Goal: Task Accomplishment & Management: Manage account settings

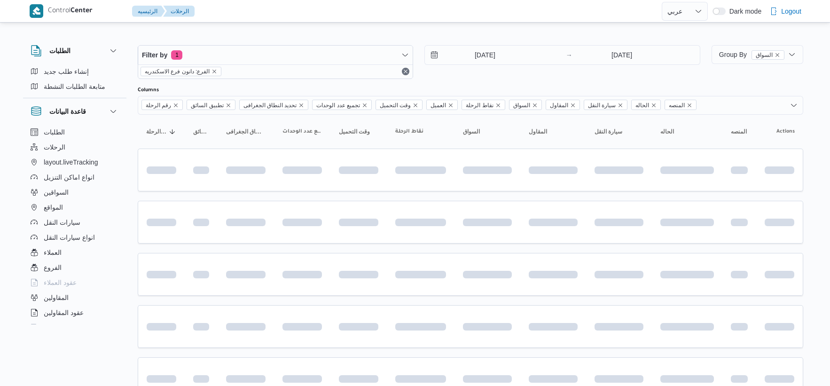
select select "ar"
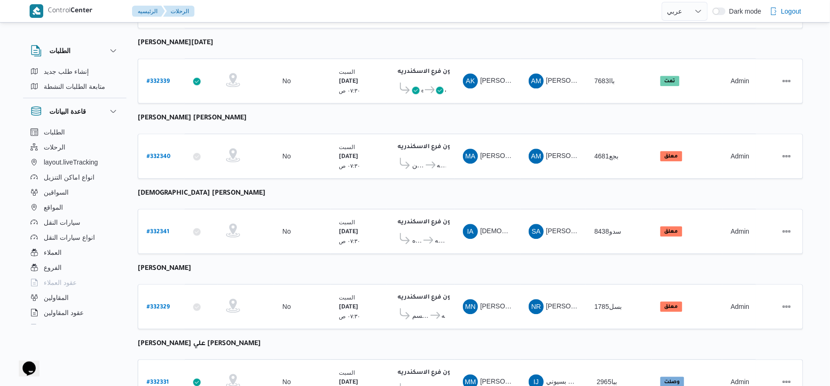
scroll to position [755, 0]
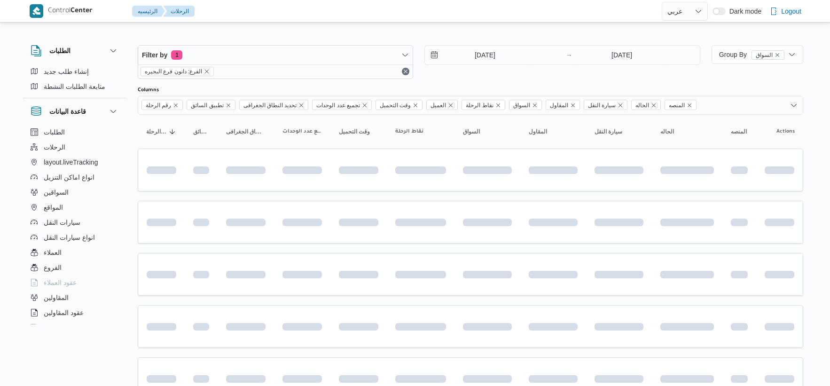
select select "ar"
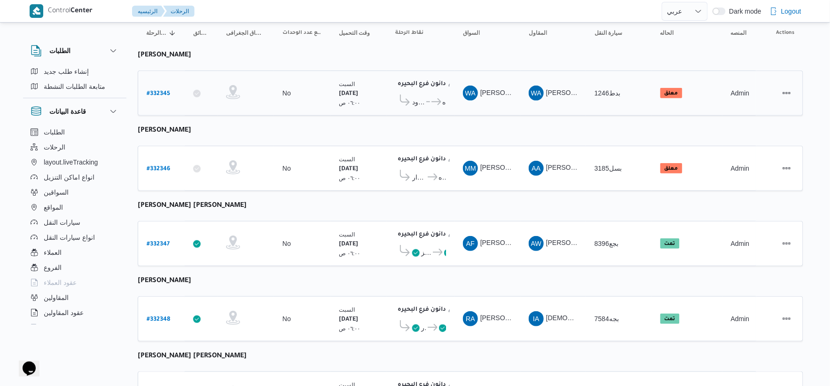
scroll to position [104, 0]
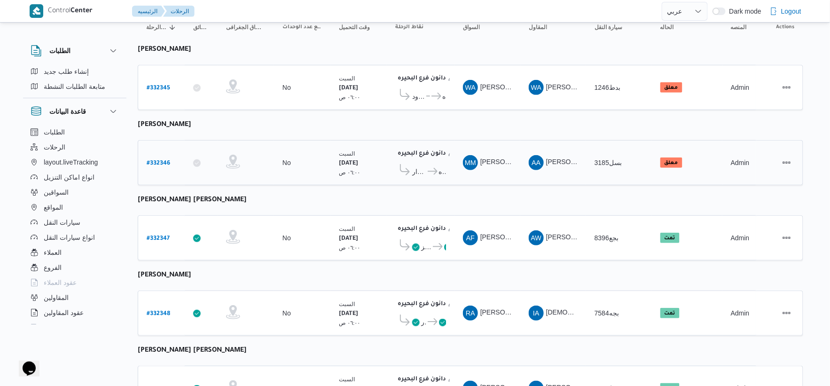
click at [431, 174] on span "دانون فرع البحيره" at bounding box center [436, 171] width 20 height 11
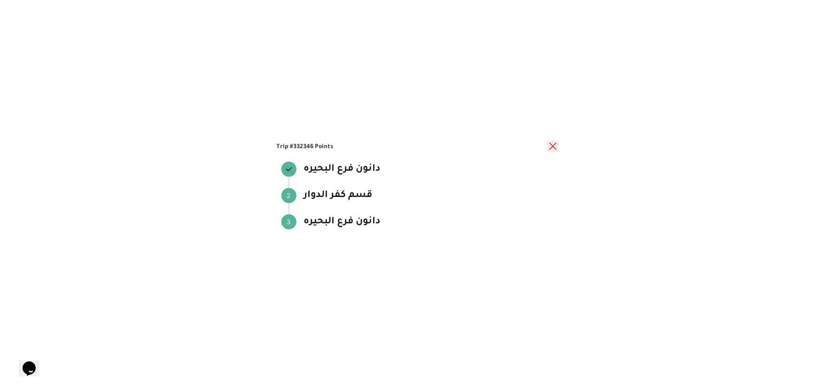
click at [554, 147] on button "close" at bounding box center [553, 146] width 11 height 11
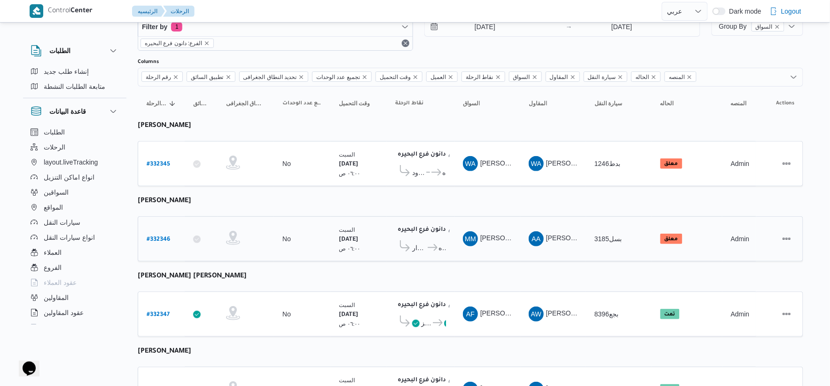
scroll to position [52, 0]
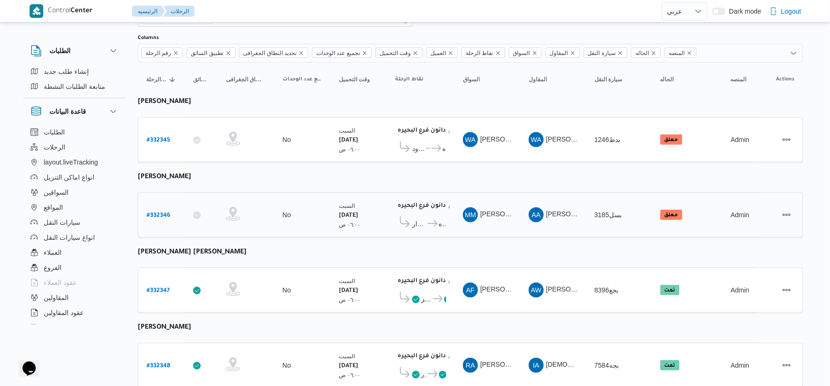
click at [438, 216] on span "قسم كفر الدوار دانون فرع البحيره" at bounding box center [420, 223] width 51 height 15
click at [436, 226] on icon at bounding box center [433, 223] width 10 height 7
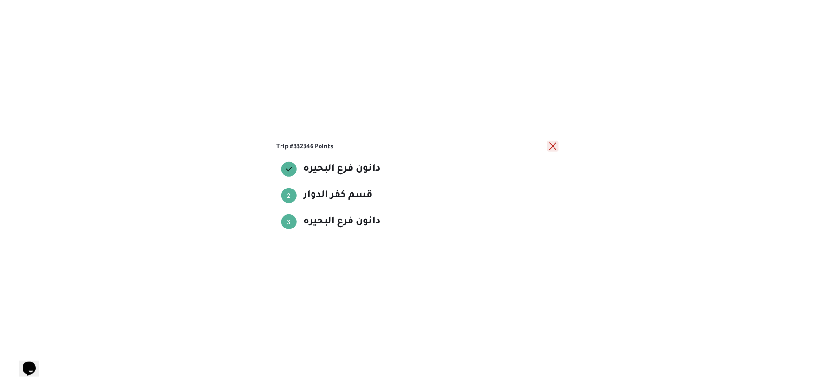
click at [548, 144] on button "close" at bounding box center [553, 146] width 11 height 11
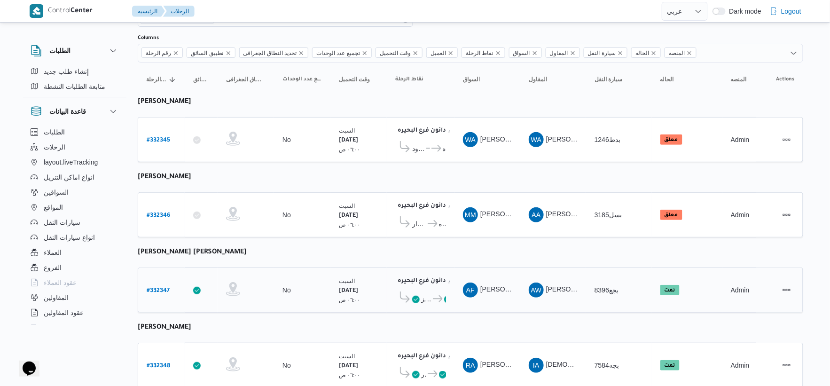
click at [433, 295] on icon at bounding box center [438, 298] width 10 height 7
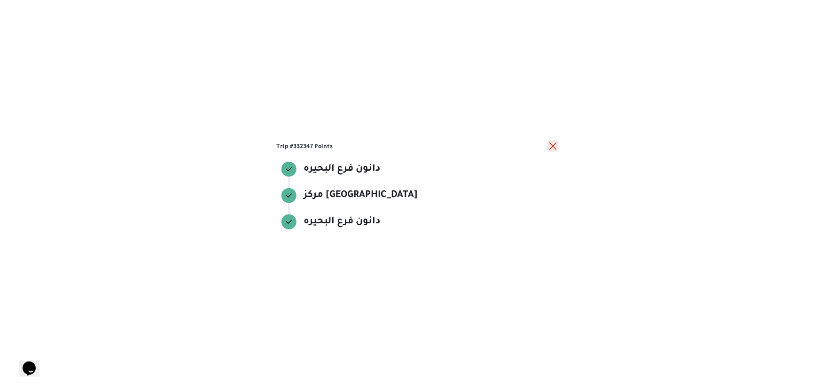
click at [555, 145] on button "close" at bounding box center [553, 146] width 11 height 11
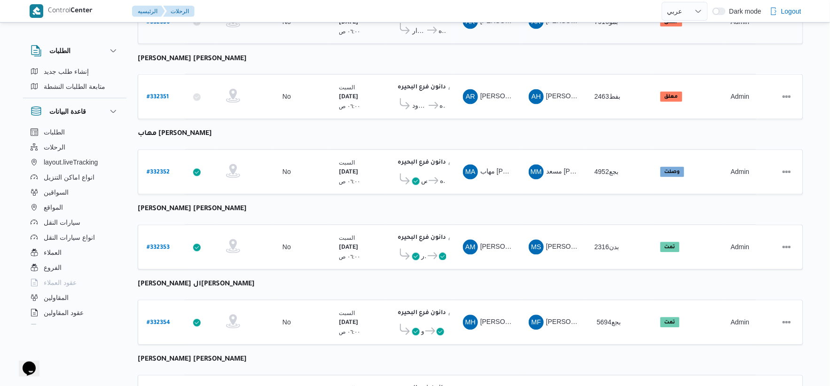
scroll to position [574, 0]
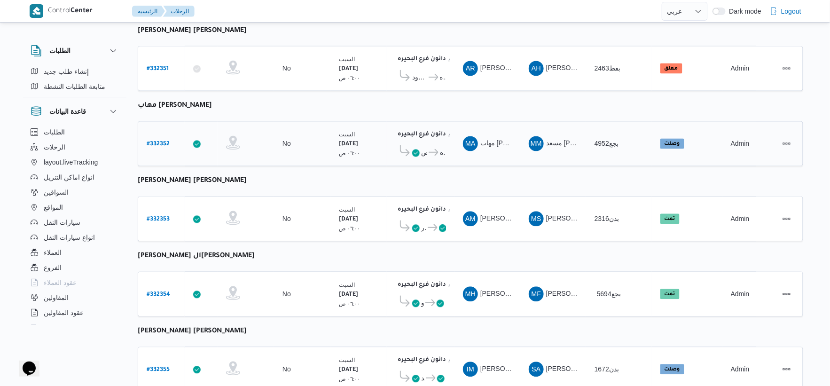
click at [432, 149] on icon at bounding box center [434, 152] width 10 height 7
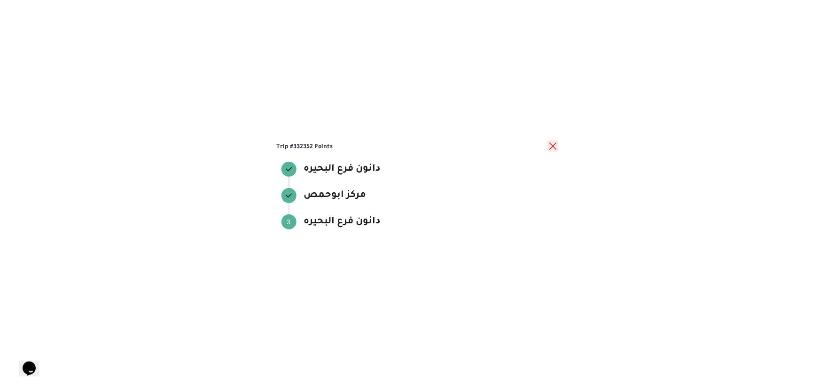
click at [553, 148] on button "close" at bounding box center [553, 146] width 11 height 11
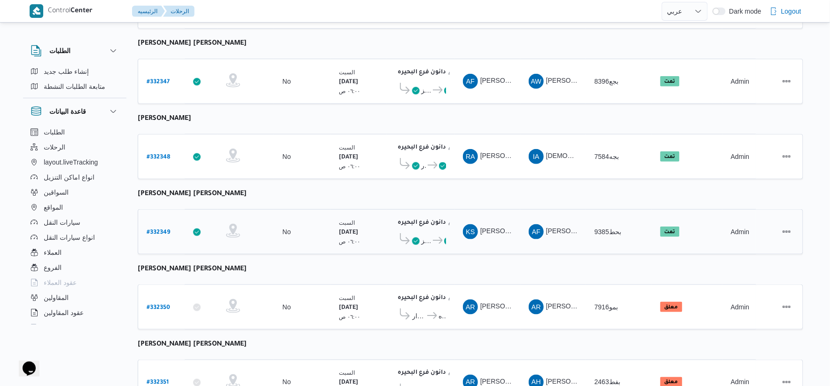
scroll to position [0, 0]
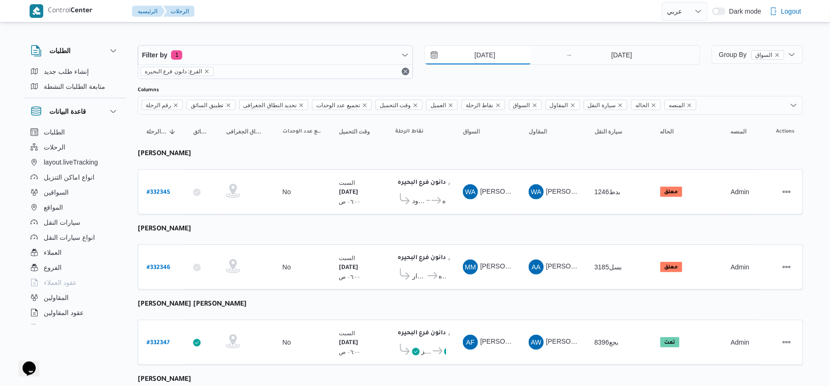
click at [491, 56] on input "23/8/2025" at bounding box center [478, 55] width 107 height 19
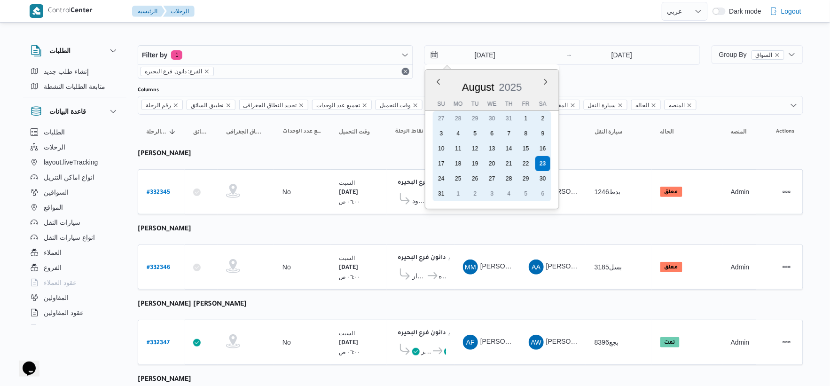
drag, startPoint x: 443, startPoint y: 177, endPoint x: 602, endPoint y: 82, distance: 184.4
click at [446, 176] on div "24" at bounding box center [441, 178] width 15 height 15
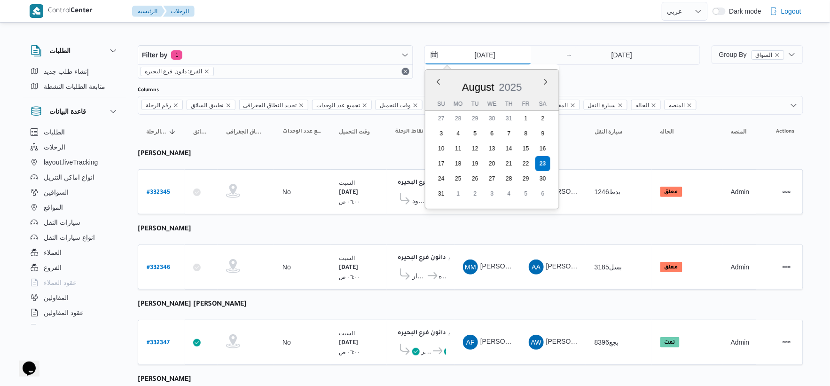
type input "[DATE]"
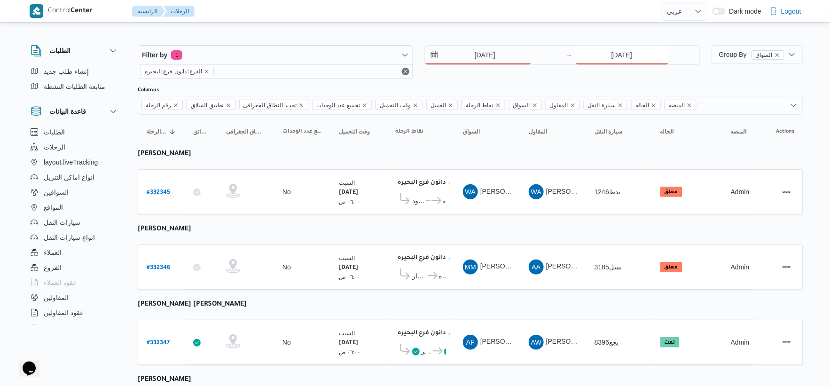
click at [622, 51] on input "23/8/2025" at bounding box center [622, 55] width 94 height 19
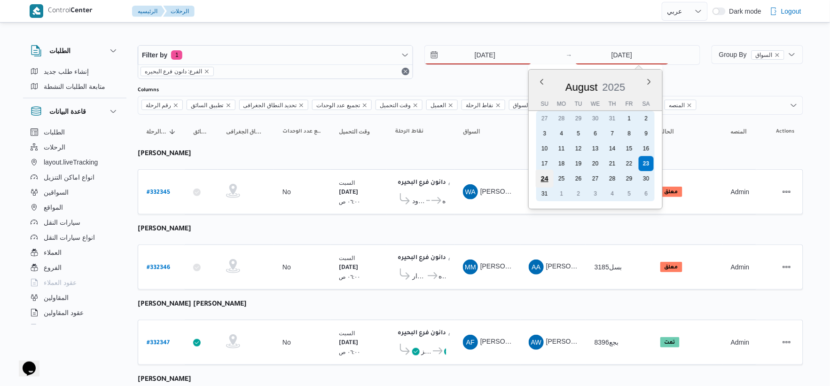
click at [545, 177] on div "24" at bounding box center [544, 179] width 18 height 18
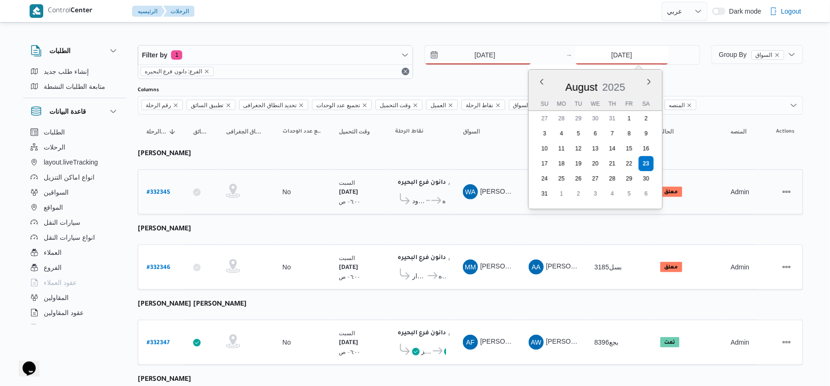
type input "[DATE]"
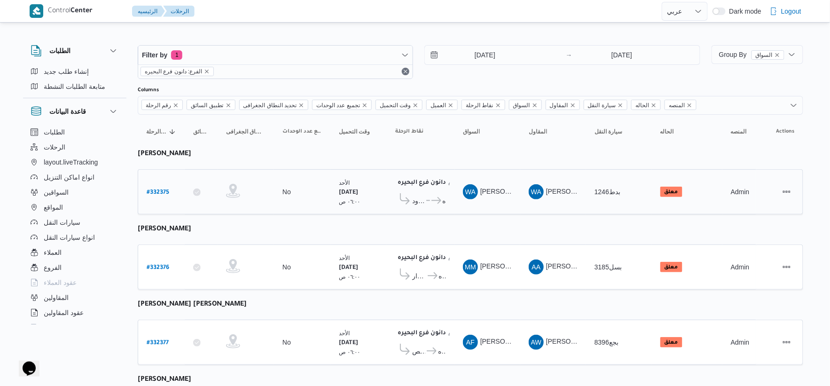
click at [345, 213] on td "وقت التحميل الأحد ٢٤/٨/٢٠٢٥ ٠٦:٠٠ ص" at bounding box center [358, 191] width 56 height 45
click at [429, 200] on icon at bounding box center [431, 200] width 10 height 7
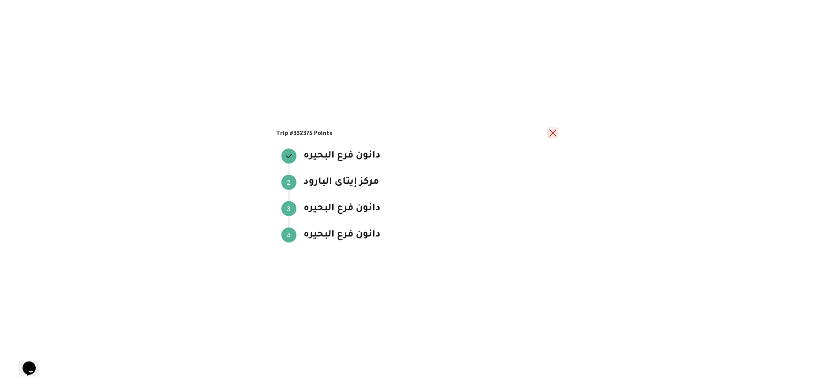
click at [556, 130] on button "close" at bounding box center [553, 132] width 11 height 11
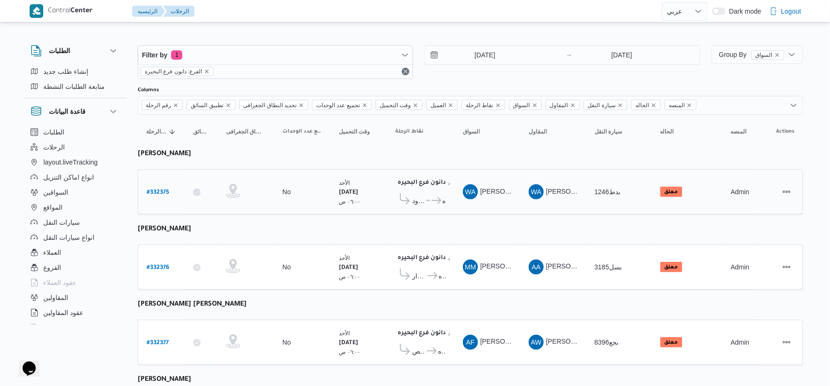
click at [152, 189] on b "# 332375" at bounding box center [158, 192] width 23 height 7
select select "ar"
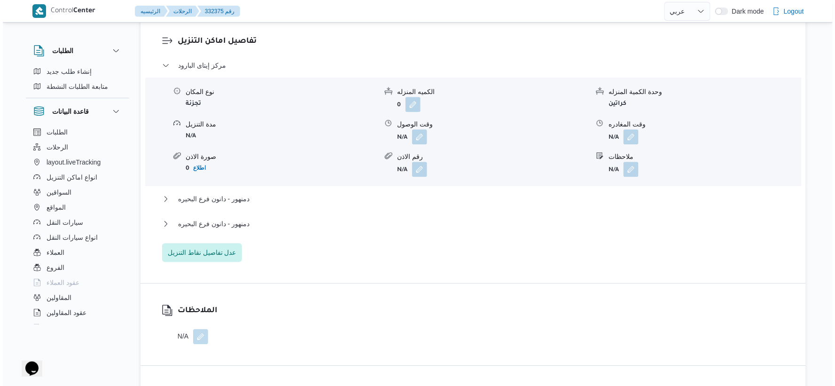
scroll to position [783, 0]
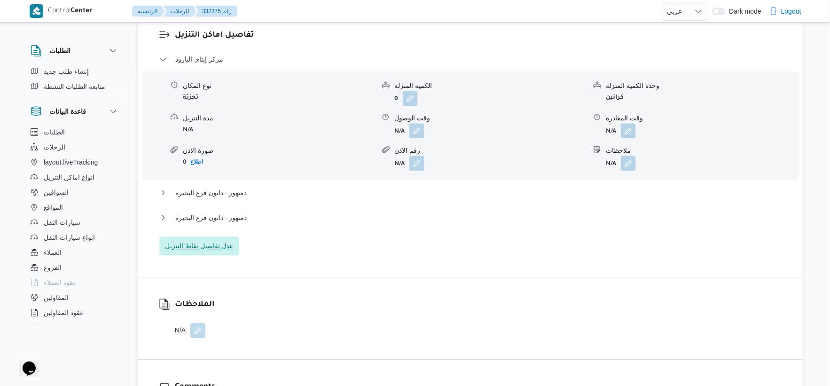
click at [174, 247] on span "عدل تفاصيل نقاط التنزيل" at bounding box center [199, 245] width 69 height 11
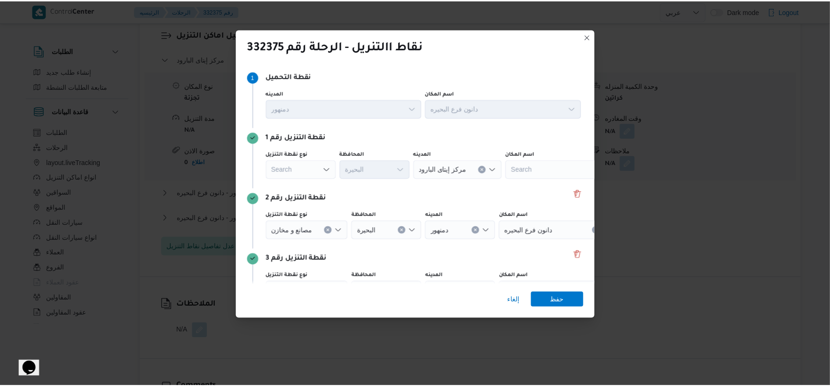
scroll to position [53, 0]
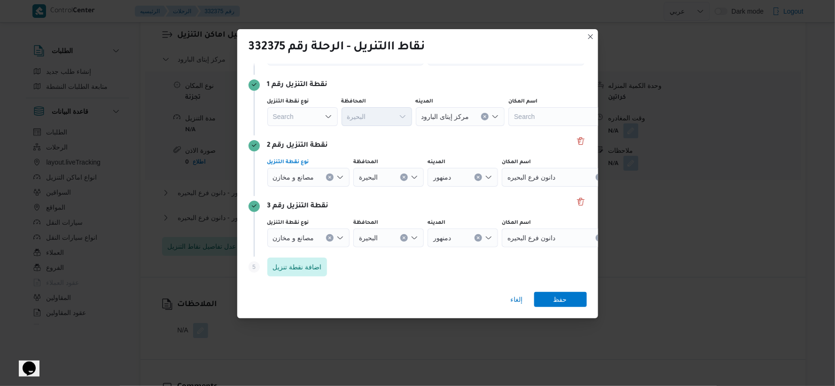
click at [330, 178] on icon "Clear input" at bounding box center [330, 177] width 4 height 4
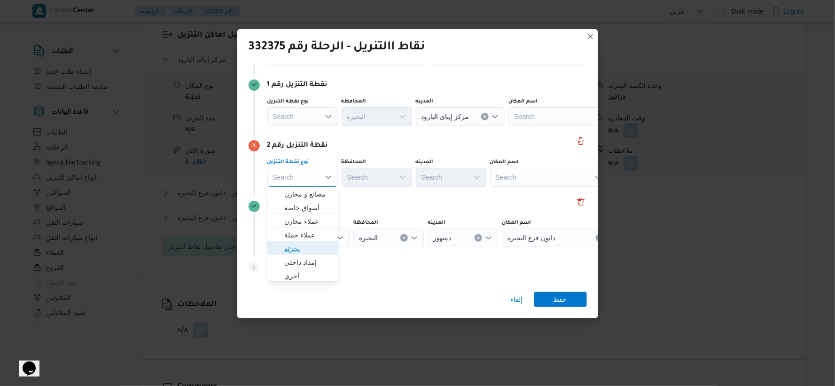
drag, startPoint x: 307, startPoint y: 251, endPoint x: 384, endPoint y: 201, distance: 91.5
click at [308, 251] on span "تجزئة" at bounding box center [308, 248] width 48 height 11
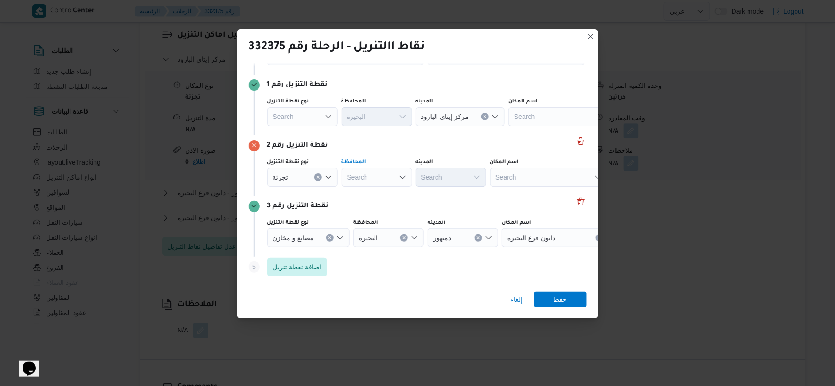
click at [395, 180] on div "Search" at bounding box center [377, 177] width 71 height 19
click at [381, 223] on span "البحيرة" at bounding box center [383, 221] width 48 height 11
click at [450, 126] on div "Search" at bounding box center [460, 116] width 89 height 19
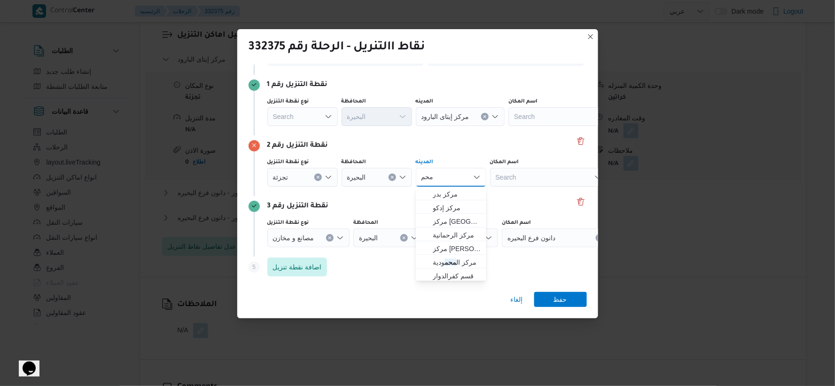
type input "محم"
click at [451, 154] on div "نقطة التنزيل رقم 2 نوع نقطة التنزيل تجزئة المحافظة البحيرة المدينه محم محم اسم …" at bounding box center [418, 165] width 338 height 61
click at [452, 175] on div "محم محم" at bounding box center [451, 177] width 71 height 19
click at [454, 193] on mark "محم" at bounding box center [451, 194] width 12 height 8
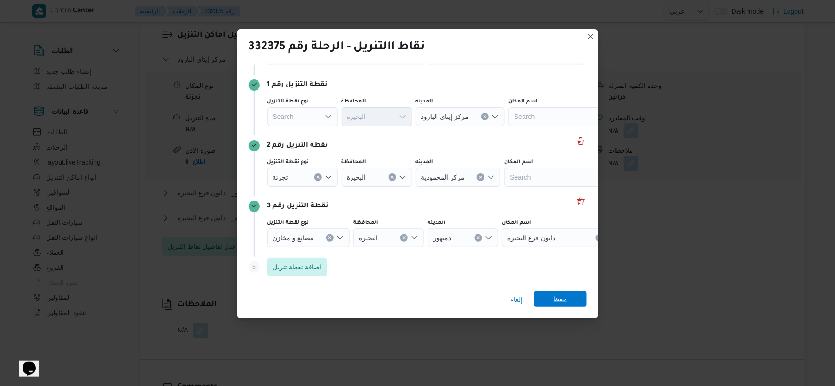
click at [558, 293] on span "حفظ" at bounding box center [561, 298] width 14 height 15
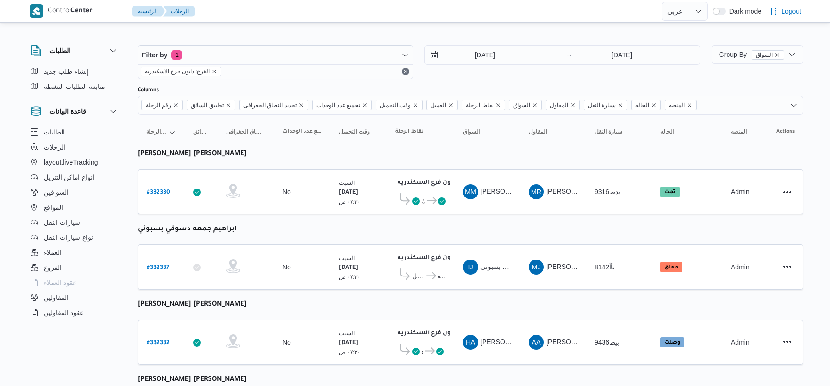
select select "ar"
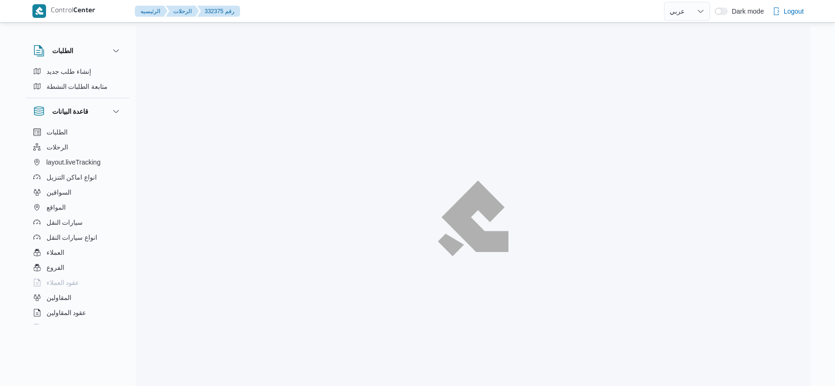
select select "ar"
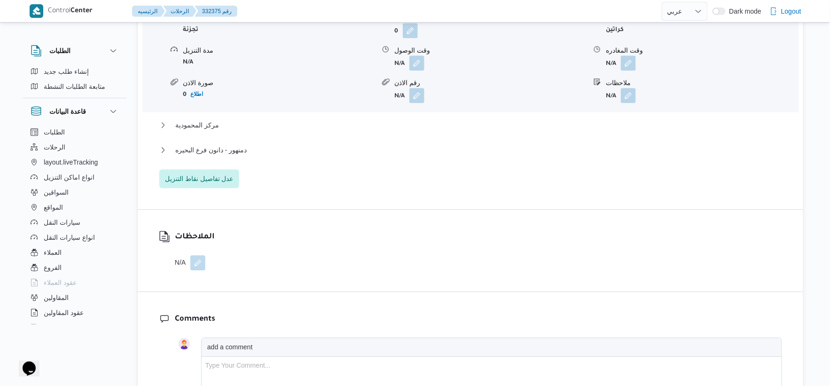
scroll to position [861, 0]
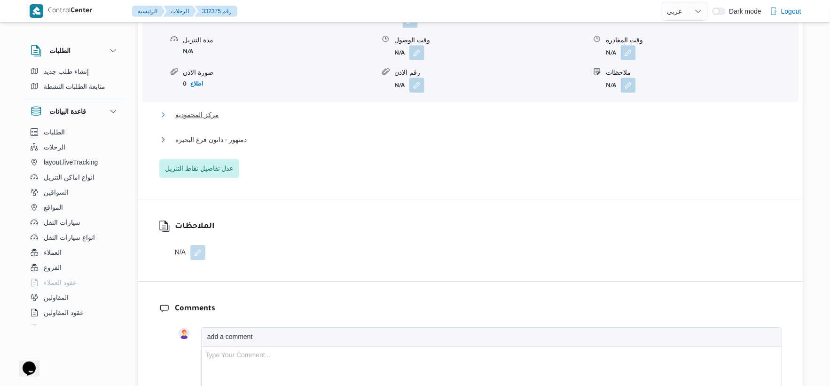
click at [217, 109] on button "مركز المحمودية" at bounding box center [470, 114] width 623 height 11
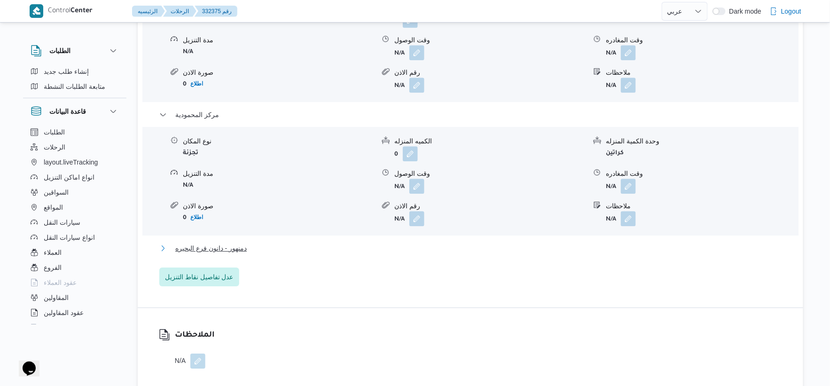
click at [227, 247] on span "دمنهور - دانون فرع البحيره" at bounding box center [210, 248] width 71 height 11
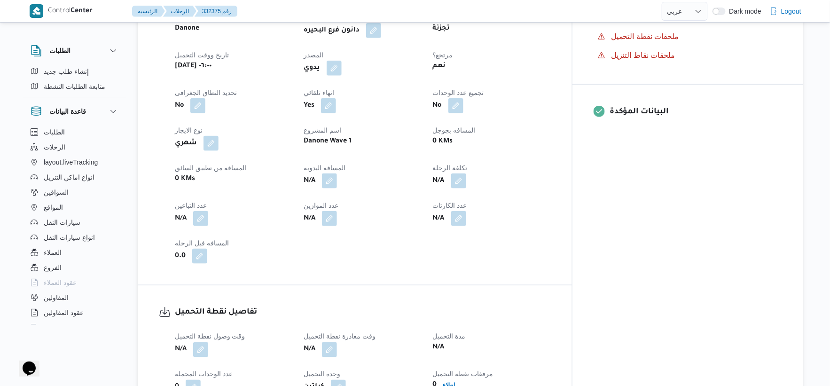
scroll to position [339, 0]
select select "ar"
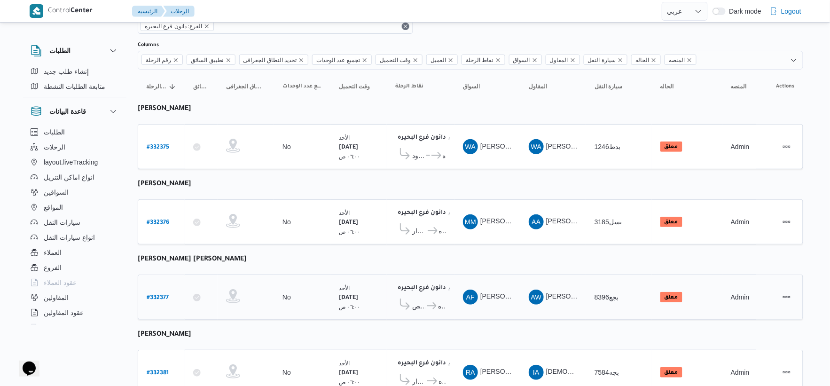
scroll to position [104, 0]
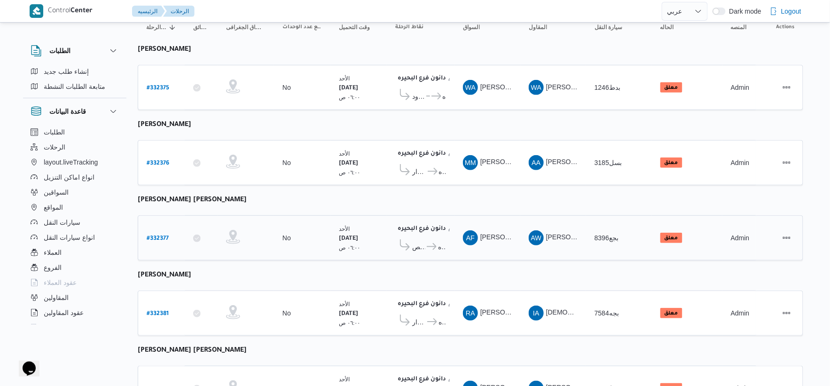
click at [164, 235] on b "# 332377" at bounding box center [158, 238] width 22 height 7
select select "ar"
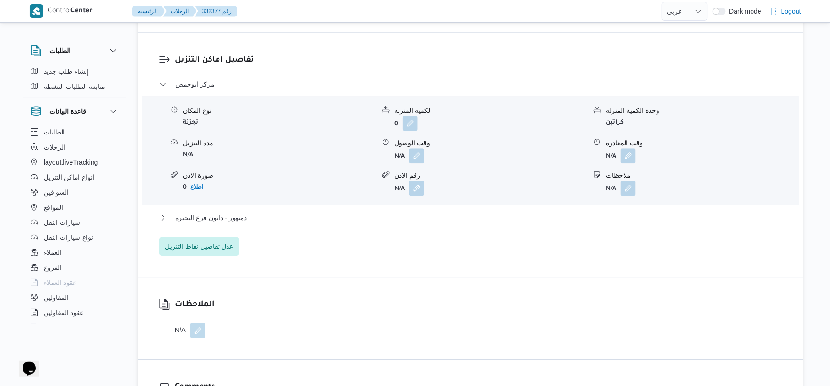
scroll to position [783, 0]
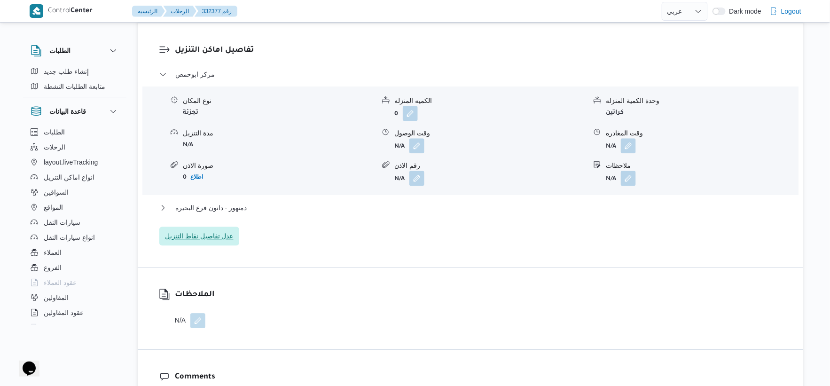
click at [219, 230] on span "عدل تفاصيل نقاط التنزيل" at bounding box center [199, 235] width 69 height 11
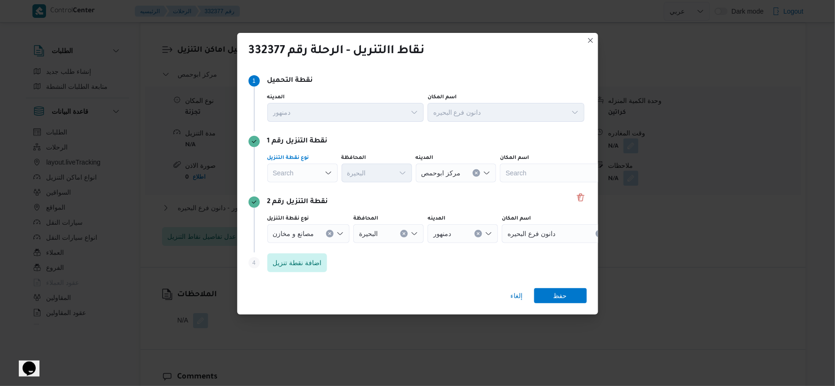
drag, startPoint x: 309, startPoint y: 171, endPoint x: 311, endPoint y: 181, distance: 10.5
click at [309, 171] on div "Search" at bounding box center [302, 173] width 71 height 19
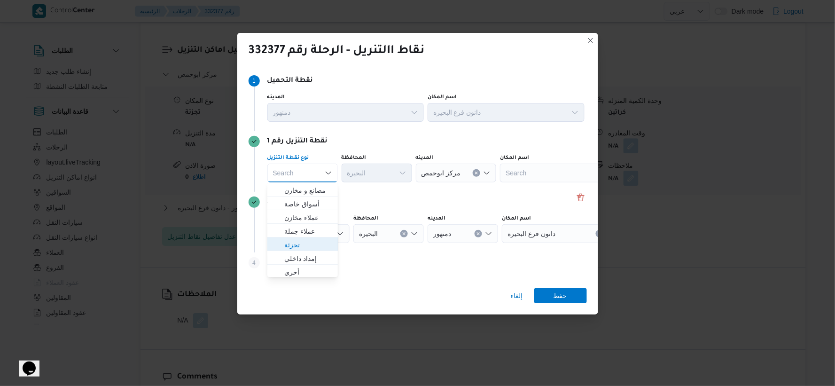
click at [301, 241] on span "تجزئة" at bounding box center [308, 244] width 48 height 11
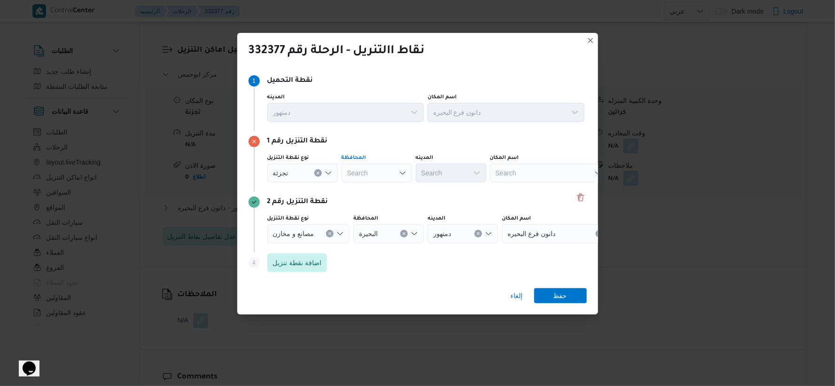
click at [369, 178] on div "Search" at bounding box center [377, 173] width 71 height 19
type input "البحير"
click at [383, 166] on div "[PERSON_NAME] [PERSON_NAME] Combo box. Selected. [PERSON_NAME]. Selected. Combo…" at bounding box center [377, 173] width 71 height 19
click at [379, 185] on span "[PERSON_NAME] ة" at bounding box center [383, 190] width 48 height 11
click at [437, 171] on div "Search" at bounding box center [451, 173] width 71 height 19
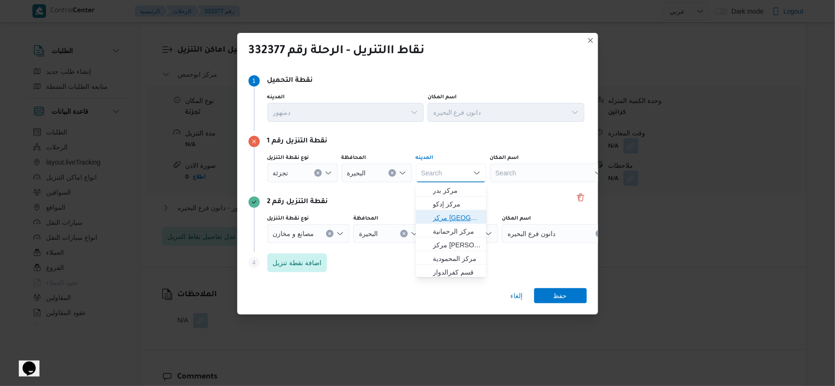
click at [457, 219] on span "مركز [GEOGRAPHIC_DATA]" at bounding box center [457, 217] width 48 height 11
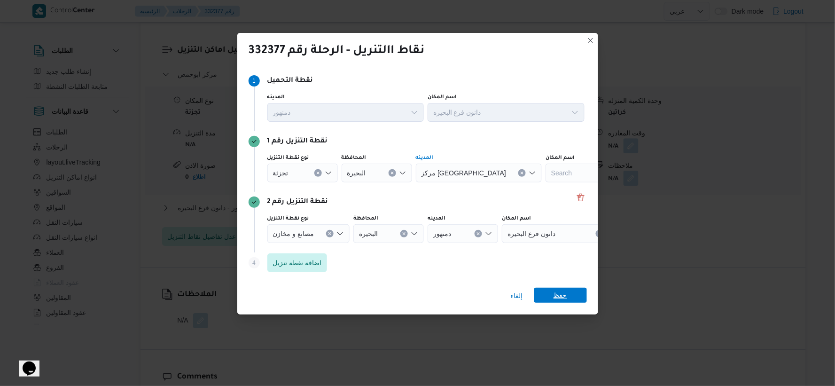
click at [554, 290] on span "حفظ" at bounding box center [561, 295] width 14 height 15
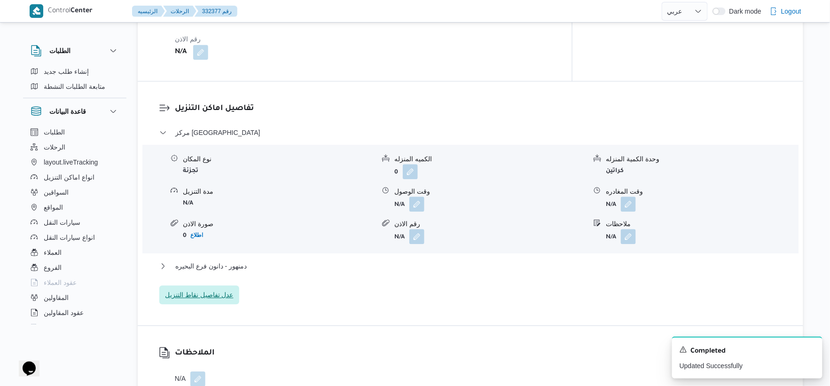
scroll to position [731, 0]
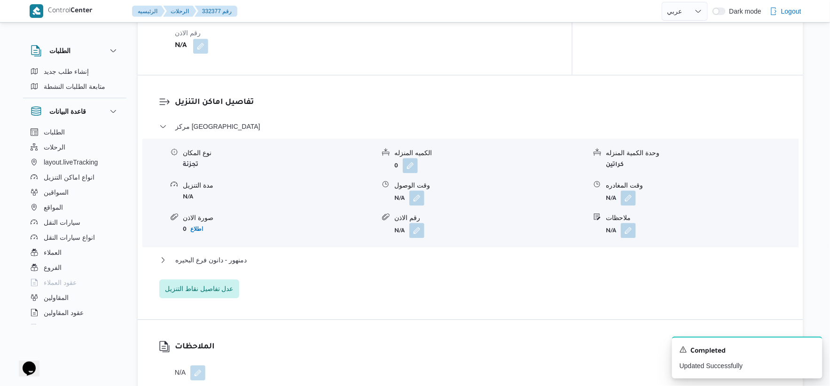
select select "ar"
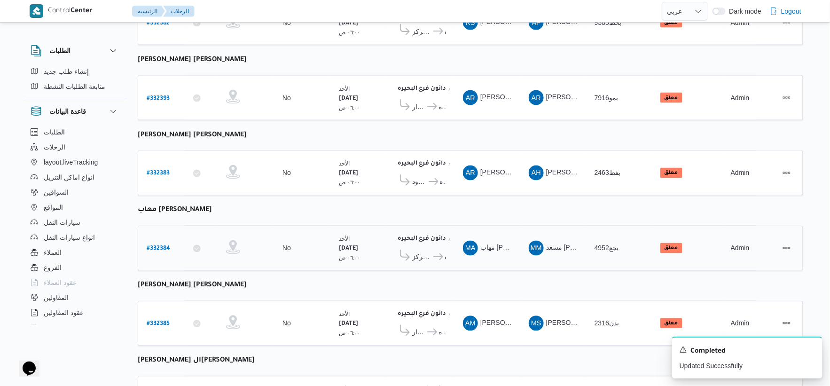
click at [156, 246] on b "# 332384" at bounding box center [159, 249] width 24 height 7
select select "ar"
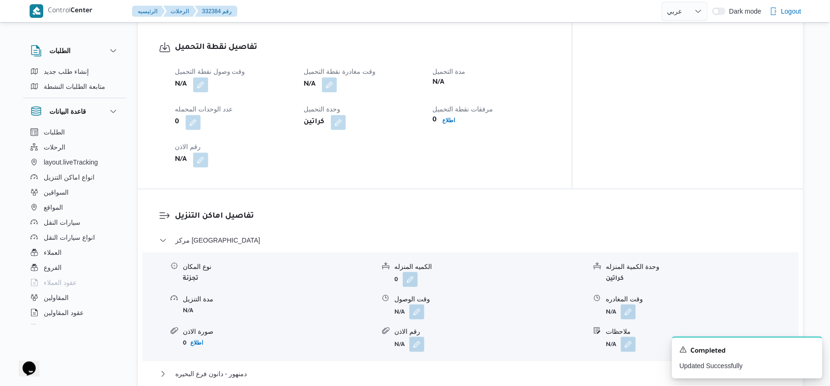
scroll to position [783, 0]
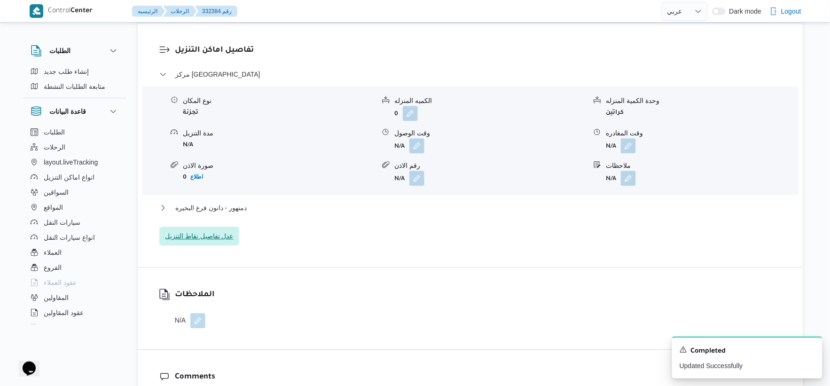
click at [214, 232] on span "عدل تفاصيل نقاط التنزيل" at bounding box center [199, 235] width 69 height 11
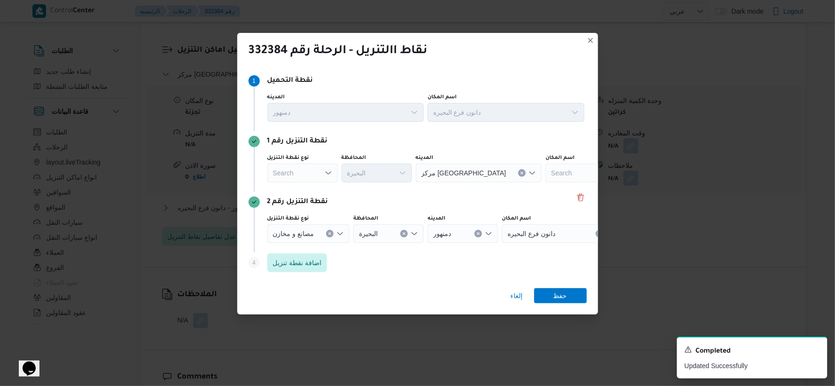
click at [305, 182] on div "نوع نقطة التنزيل Search المحافظة البحيرة المدينه مركز دمنهور اسم المكان Search" at bounding box center [426, 168] width 321 height 32
click at [306, 177] on div "Search" at bounding box center [302, 173] width 71 height 19
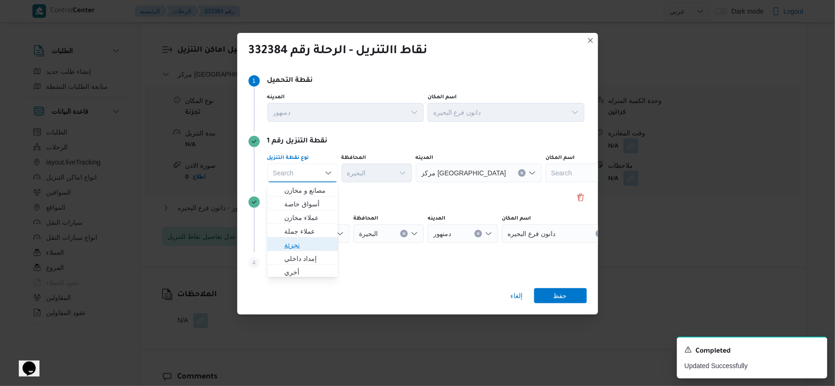
click at [308, 245] on span "تجزئة" at bounding box center [308, 244] width 48 height 11
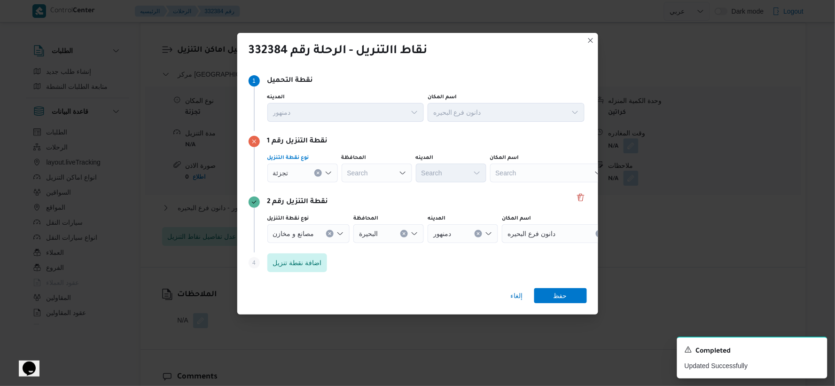
click at [385, 176] on div "Search" at bounding box center [377, 173] width 71 height 19
click at [389, 152] on div "نوع نقطة التنزيل تجزئة المحافظة البح البح Combo box. Selected. البح. Selected. …" at bounding box center [426, 168] width 321 height 32
click at [383, 166] on div "البح البح" at bounding box center [377, 173] width 71 height 19
type input "البحير"
click at [374, 170] on div "[PERSON_NAME] [PERSON_NAME] Combo box. Selected. [PERSON_NAME]. Selected. Combo…" at bounding box center [377, 173] width 71 height 19
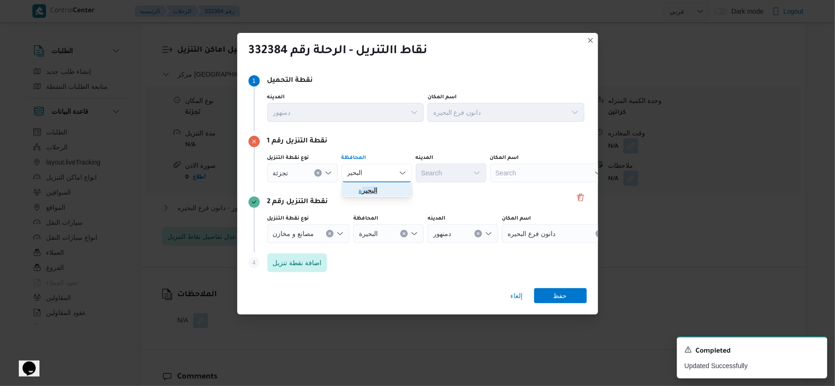
click at [366, 191] on mark "البحير" at bounding box center [370, 191] width 16 height 8
click at [462, 172] on div "Search" at bounding box center [451, 173] width 71 height 19
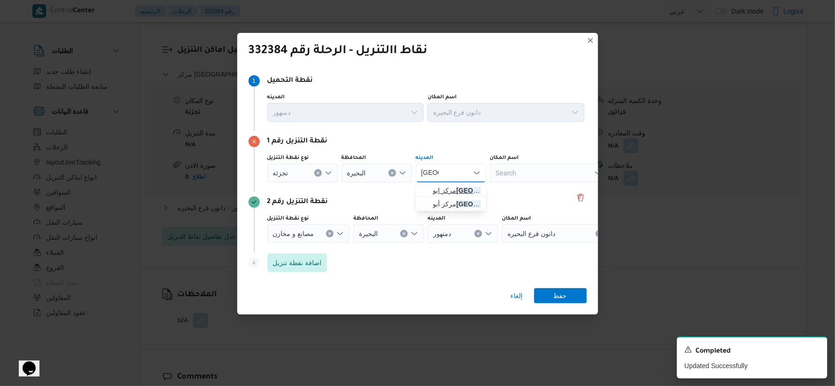
type input "[GEOGRAPHIC_DATA]"
click at [466, 189] on span "مركز ابو [GEOGRAPHIC_DATA]" at bounding box center [457, 190] width 48 height 11
click at [557, 295] on span "حفظ" at bounding box center [561, 295] width 14 height 15
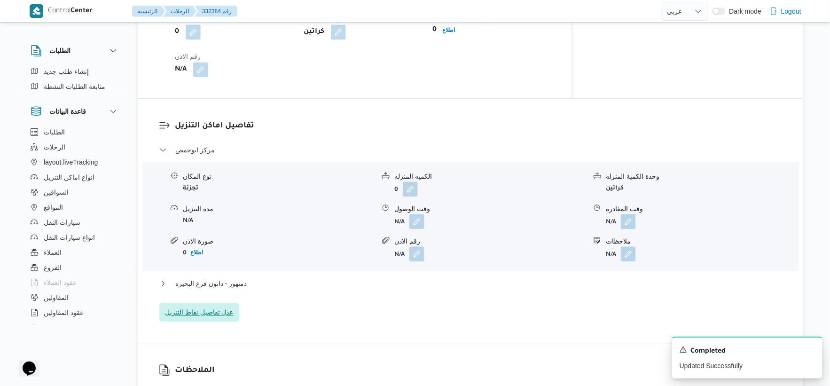
scroll to position [731, 0]
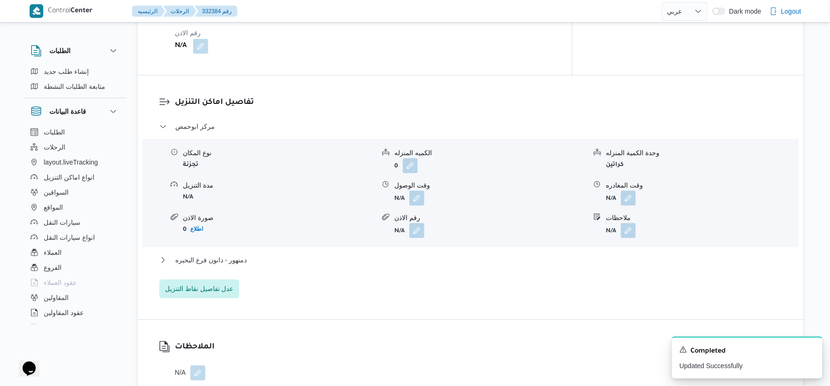
select select "ar"
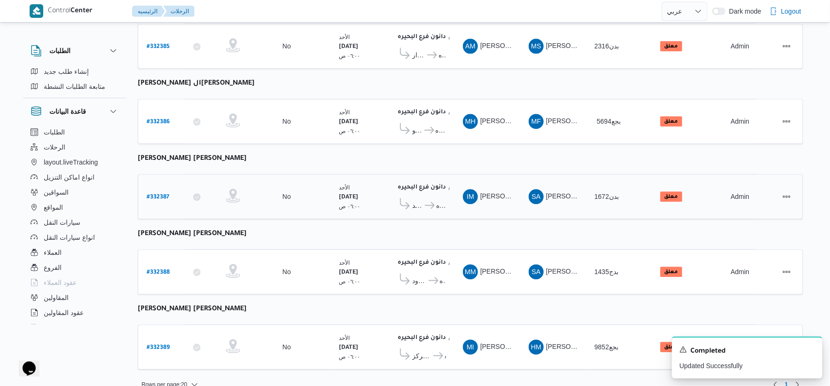
scroll to position [755, 0]
